Goal: Navigation & Orientation: Find specific page/section

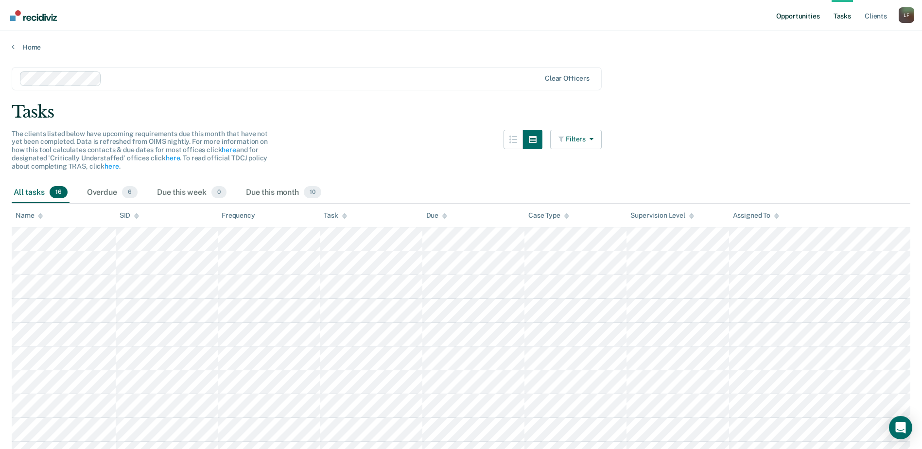
click at [807, 15] on link "Opportunities" at bounding box center [797, 15] width 47 height 31
